Goal: Information Seeking & Learning: Find specific fact

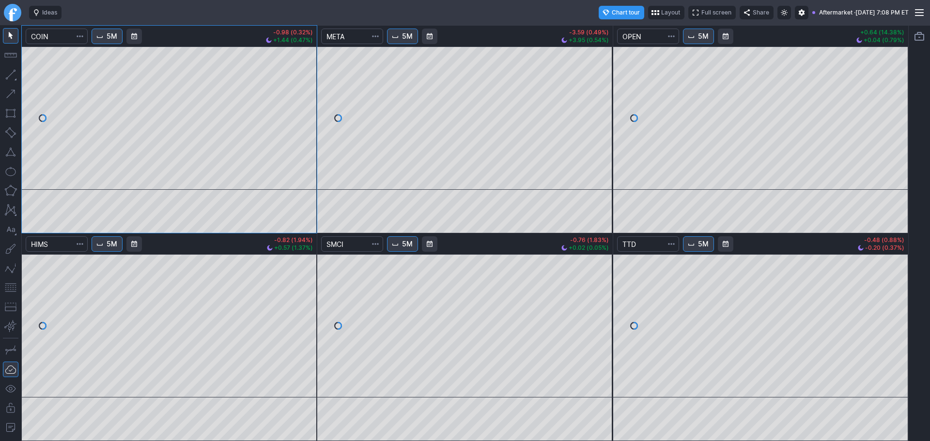
click at [16, 12] on link "Finviz.com" at bounding box center [12, 12] width 17 height 17
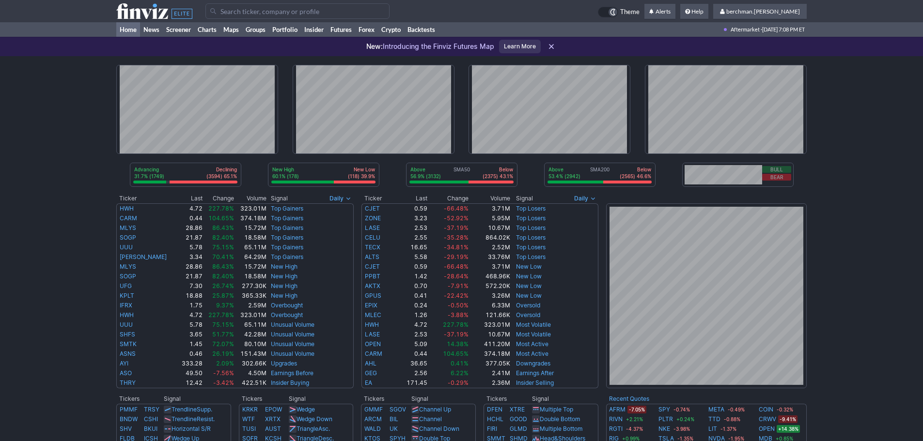
click at [316, 12] on input "Search" at bounding box center [297, 10] width 184 height 15
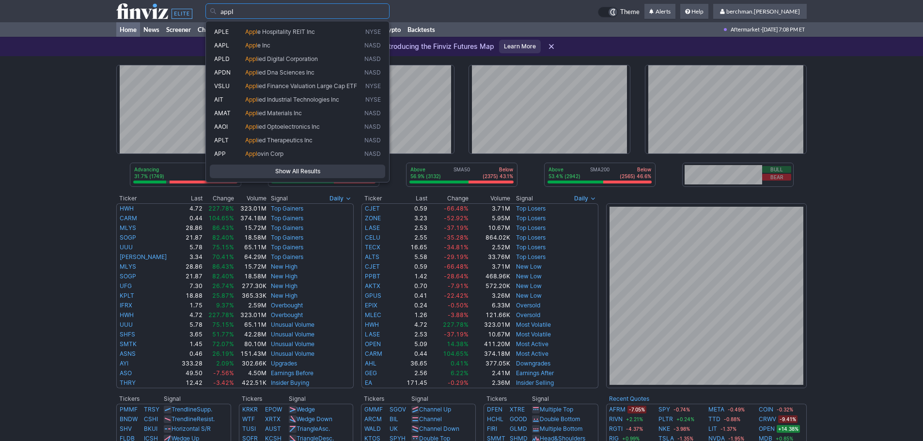
click at [291, 38] on link "APLE Appl e Hospitality REIT Inc NYSE" at bounding box center [297, 32] width 175 height 14
type input "APLE"
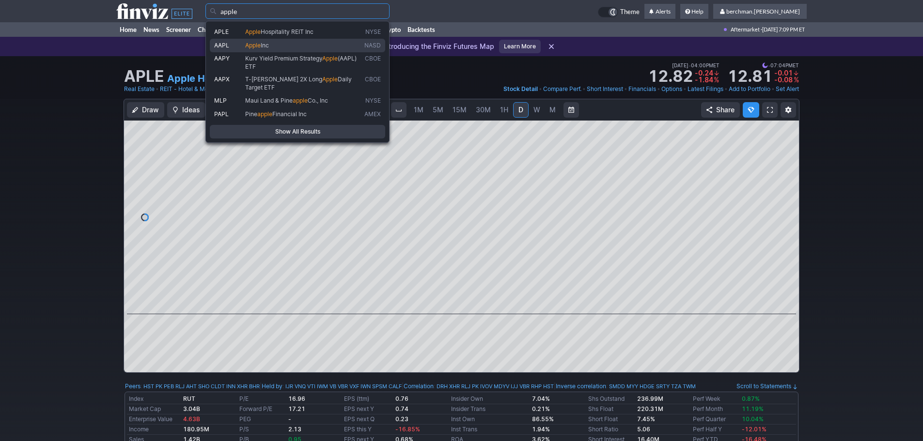
click at [284, 46] on span "Apple Inc" at bounding box center [302, 46] width 119 height 8
type input "AAPL"
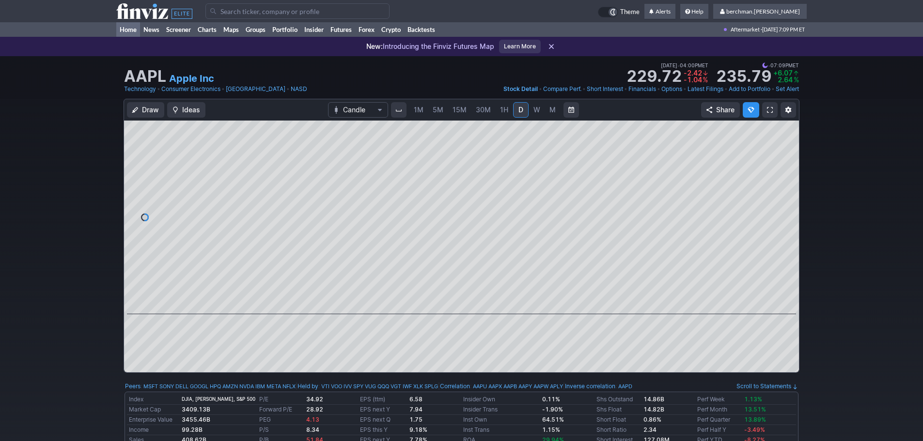
click at [128, 30] on link "Home" at bounding box center [128, 29] width 24 height 15
